Goal: Find specific page/section: Find specific page/section

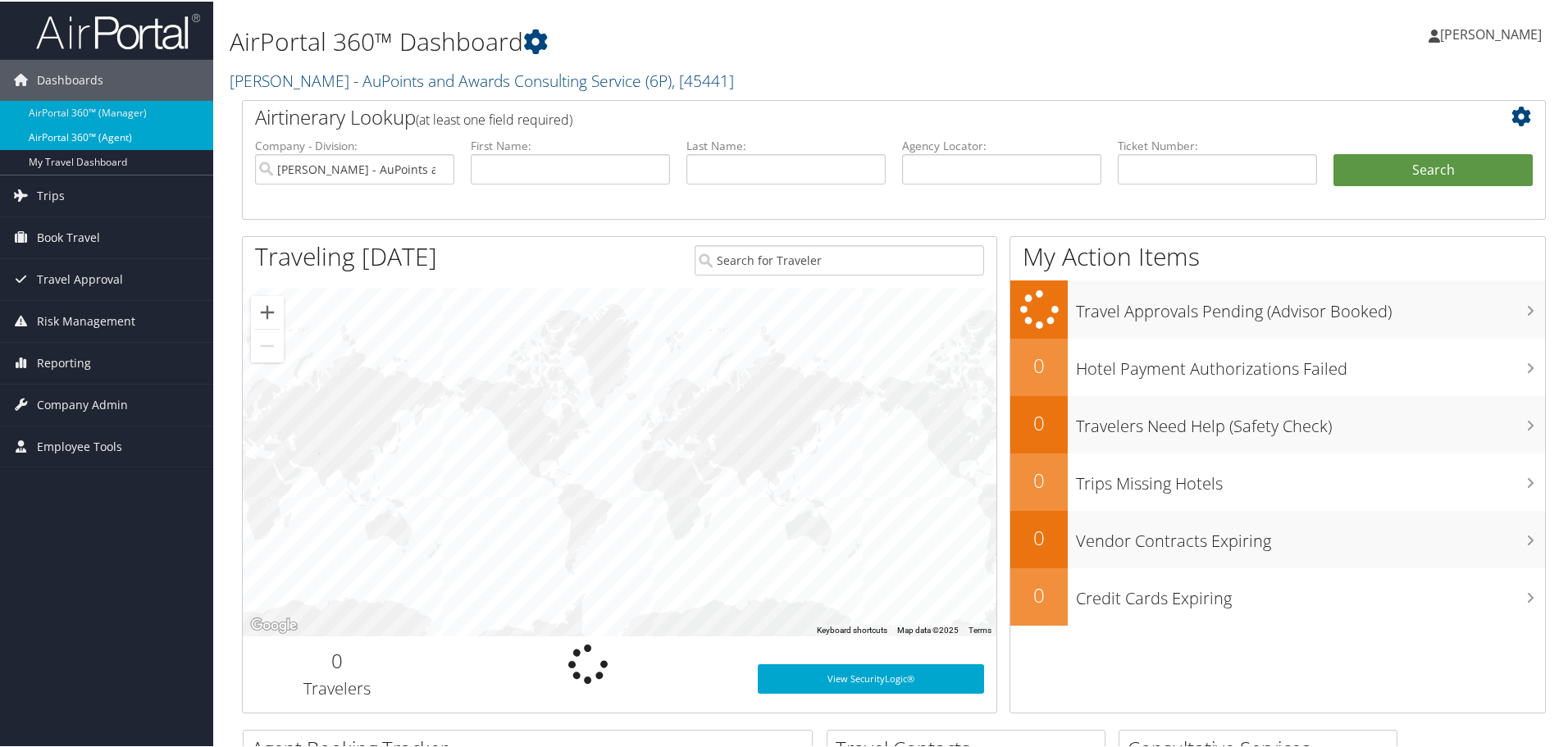
click at [56, 142] on link "AirPortal 360™ (Agent)" at bounding box center [106, 135] width 214 height 24
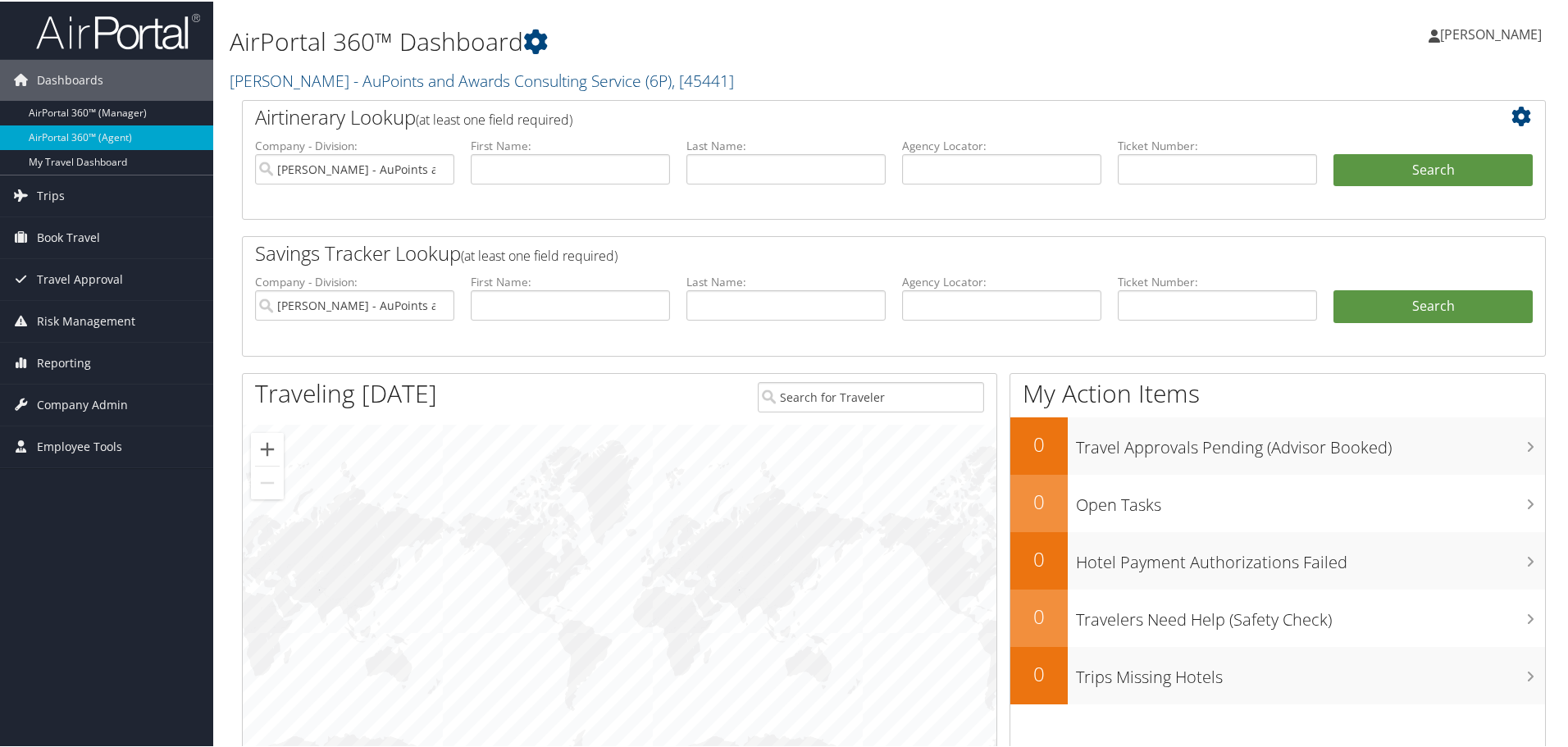
drag, startPoint x: 1395, startPoint y: 208, endPoint x: 936, endPoint y: 339, distance: 477.3
click at [936, 339] on li "Agency Locator:" at bounding box center [1001, 310] width 215 height 77
click at [114, 451] on span "Employee Tools" at bounding box center [79, 445] width 86 height 41
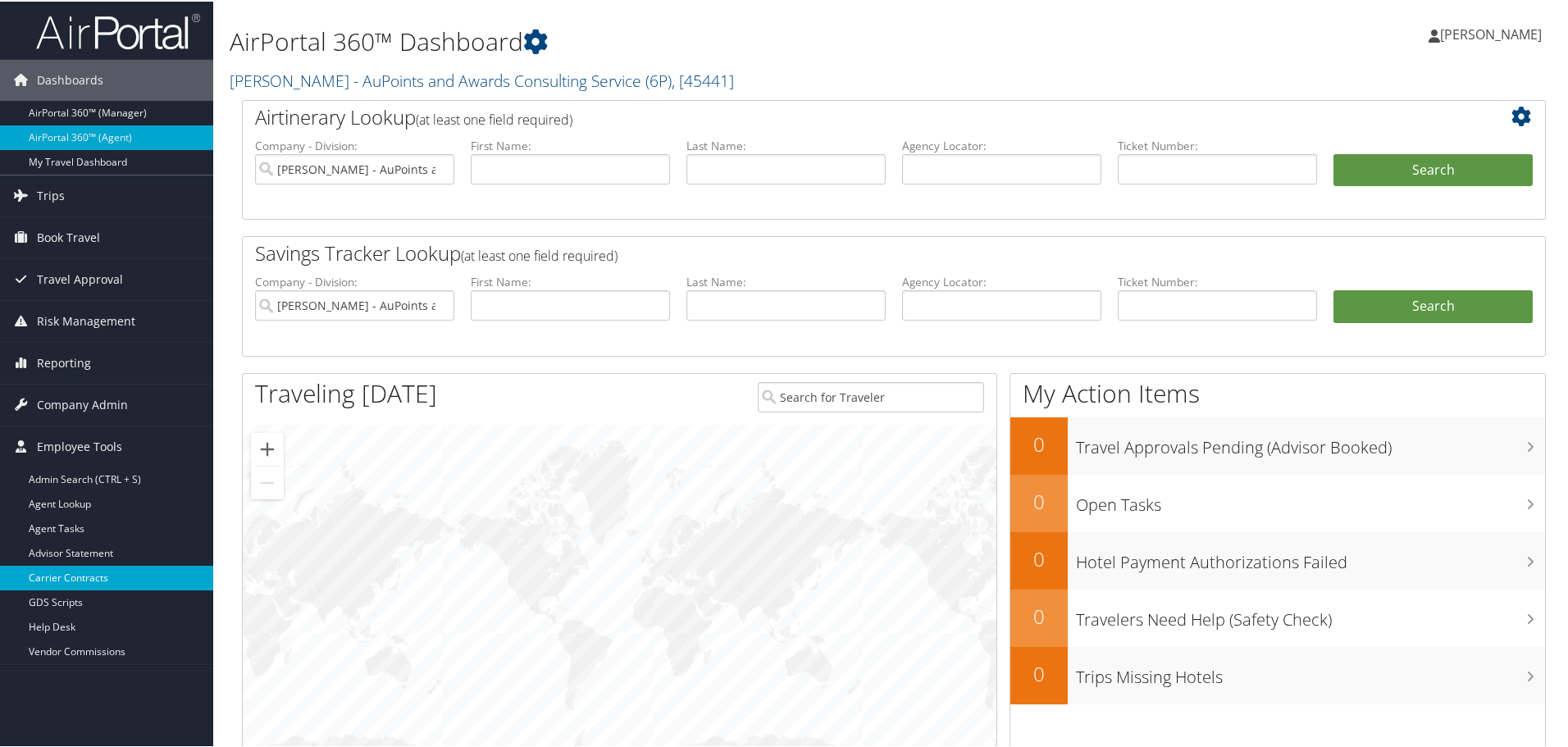
click at [88, 569] on link "Carrier Contracts" at bounding box center [106, 576] width 214 height 24
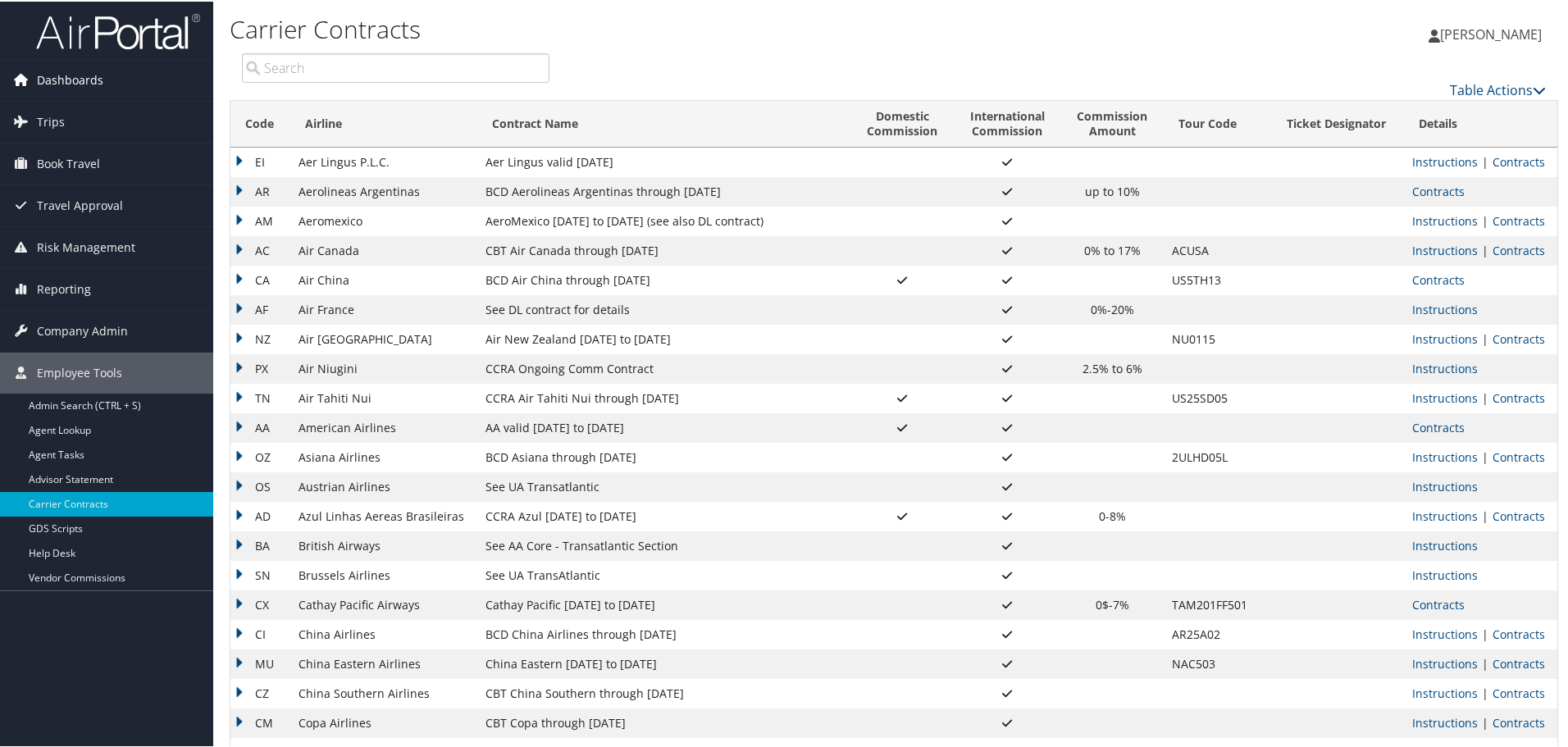
click at [82, 80] on span "Dashboards" at bounding box center [70, 79] width 67 height 41
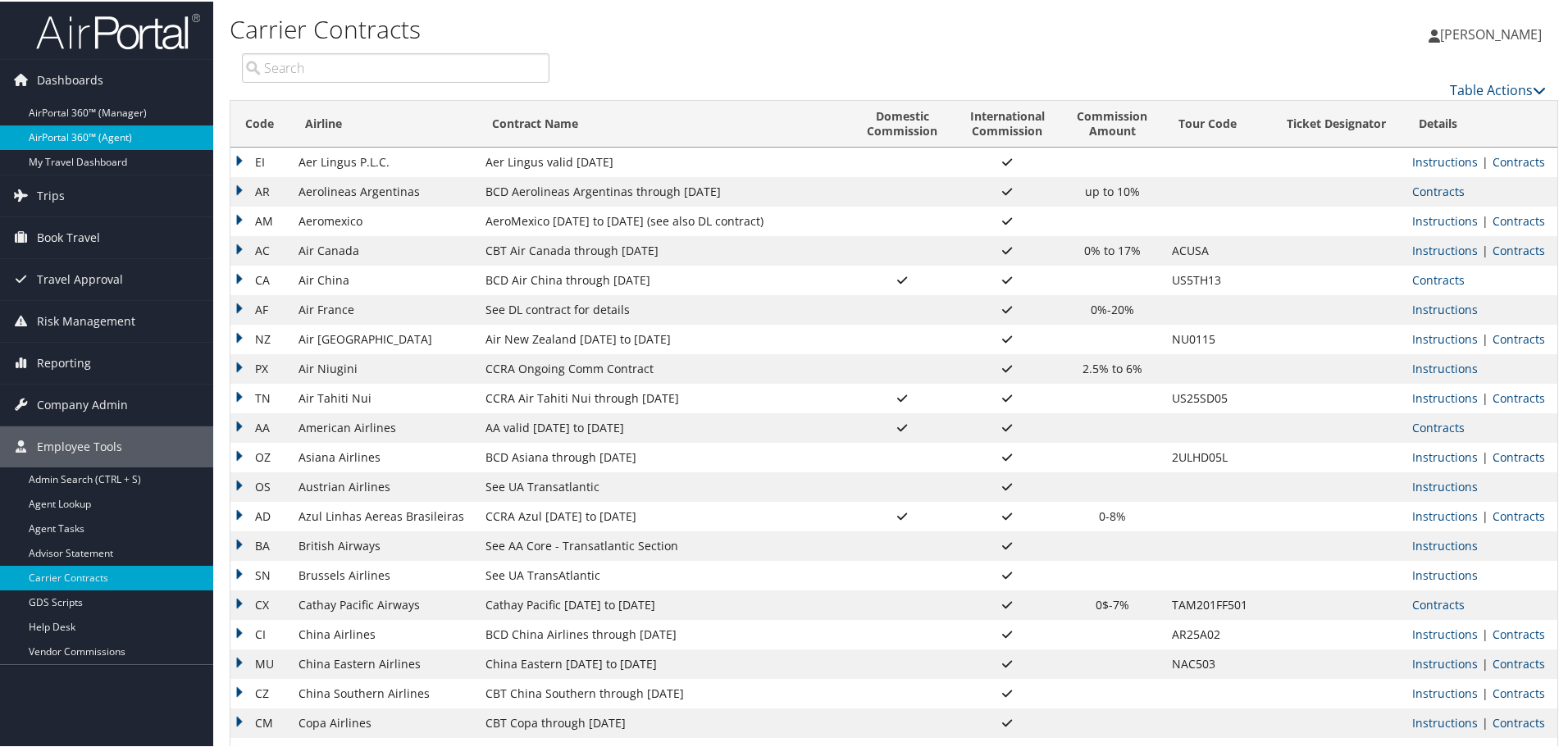
click at [99, 134] on link "AirPortal 360™ (Agent)" at bounding box center [106, 135] width 214 height 24
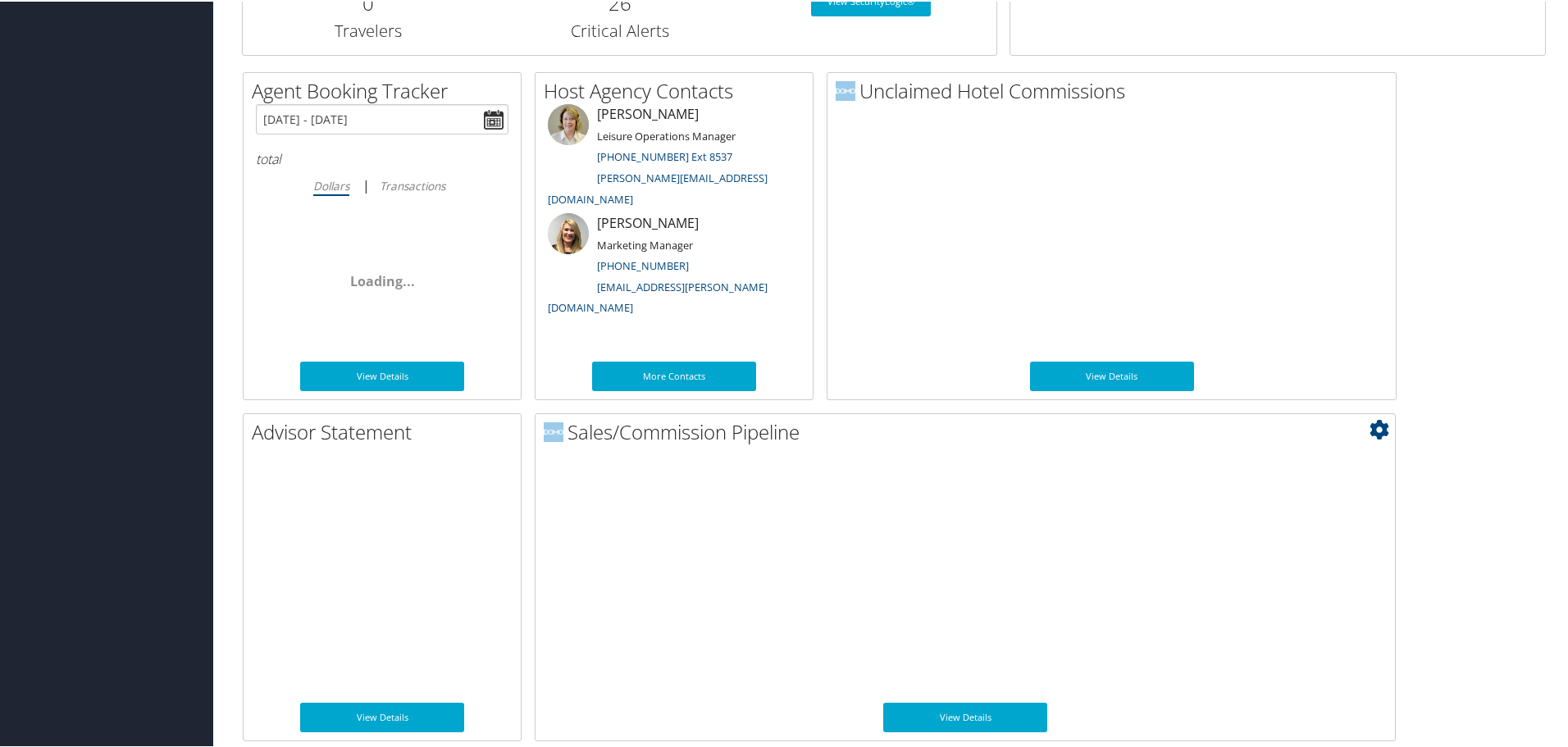
scroll to position [799, 0]
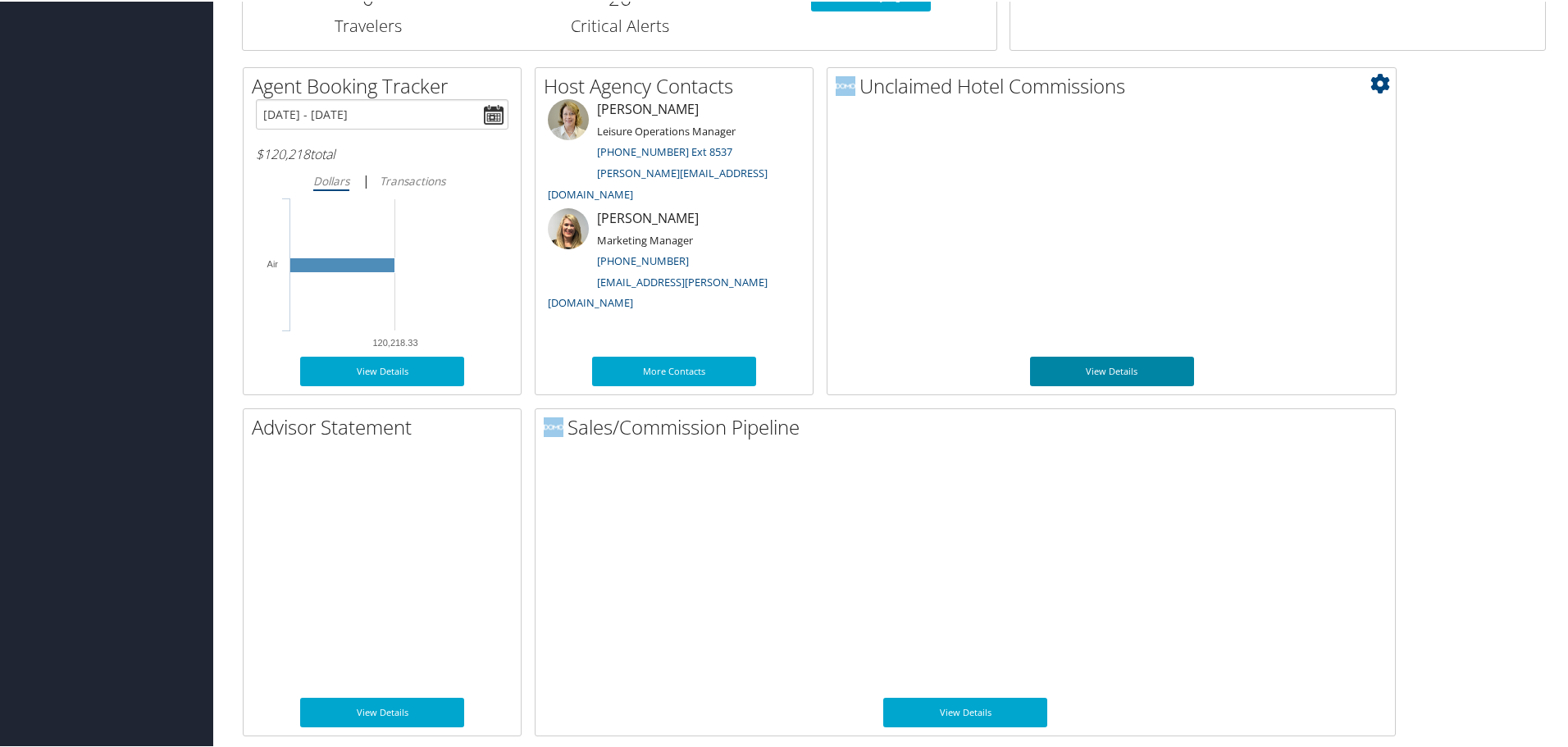
click at [1150, 363] on link "View Details" at bounding box center [1112, 369] width 164 height 30
